Goal: Navigation & Orientation: Find specific page/section

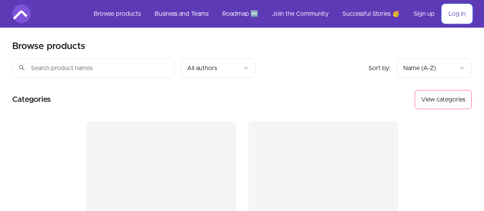
click at [453, 15] on link "Log in" at bounding box center [456, 14] width 29 height 18
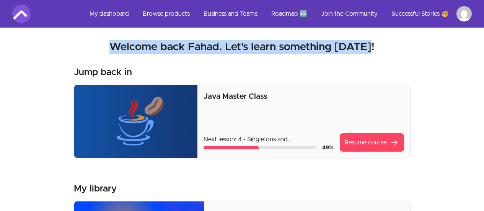
drag, startPoint x: 375, startPoint y: 46, endPoint x: 119, endPoint y: 48, distance: 256.8
click at [119, 48] on h2 "Welcome back Fahad. Let's learn something today!" at bounding box center [242, 47] width 460 height 14
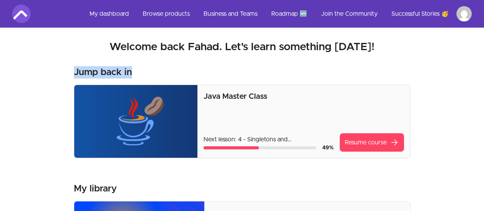
drag, startPoint x: 73, startPoint y: 71, endPoint x: 133, endPoint y: 72, distance: 59.3
click at [133, 72] on div "Jump back in" at bounding box center [242, 72] width 337 height 12
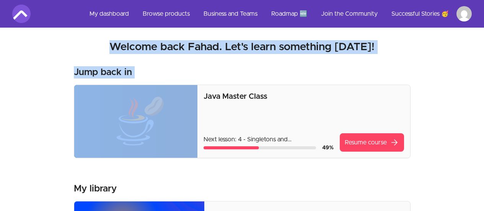
drag, startPoint x: 133, startPoint y: 72, endPoint x: 45, endPoint y: 77, distance: 87.8
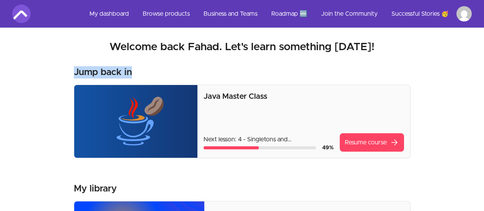
drag, startPoint x: 73, startPoint y: 73, endPoint x: 138, endPoint y: 68, distance: 64.5
click at [113, 70] on h3 "Jump back in" at bounding box center [103, 72] width 58 height 12
click at [126, 66] on h3 "Jump back in" at bounding box center [103, 72] width 58 height 12
